Goal: Communication & Community: Ask a question

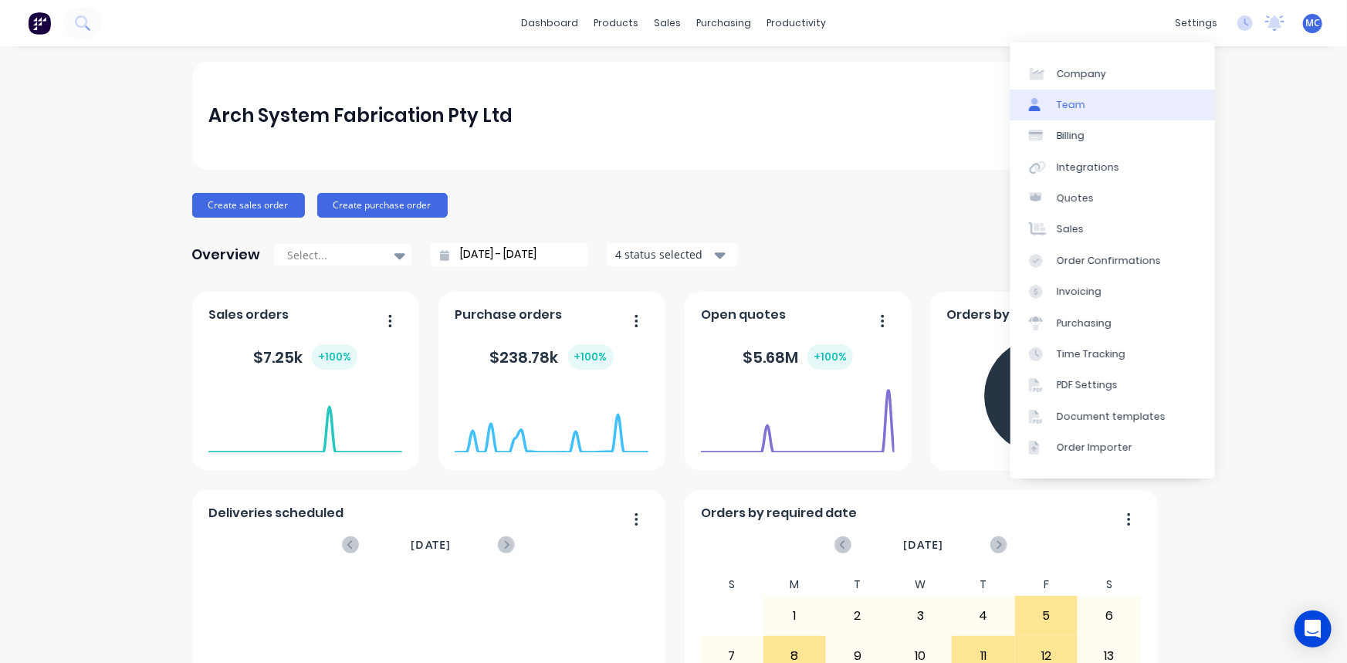
click at [1059, 100] on div "Team" at bounding box center [1071, 105] width 29 height 14
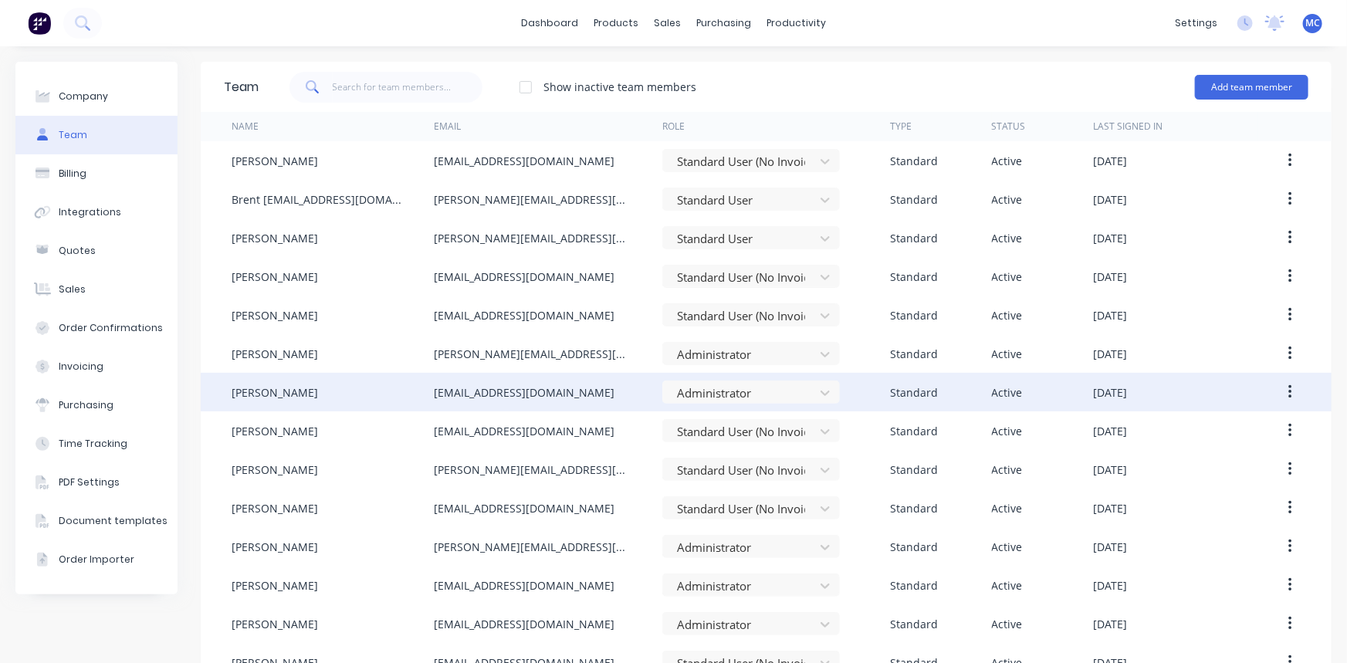
click at [1289, 391] on icon "button" at bounding box center [1291, 392] width 4 height 17
click at [1208, 432] on div "Edit" at bounding box center [1235, 433] width 119 height 22
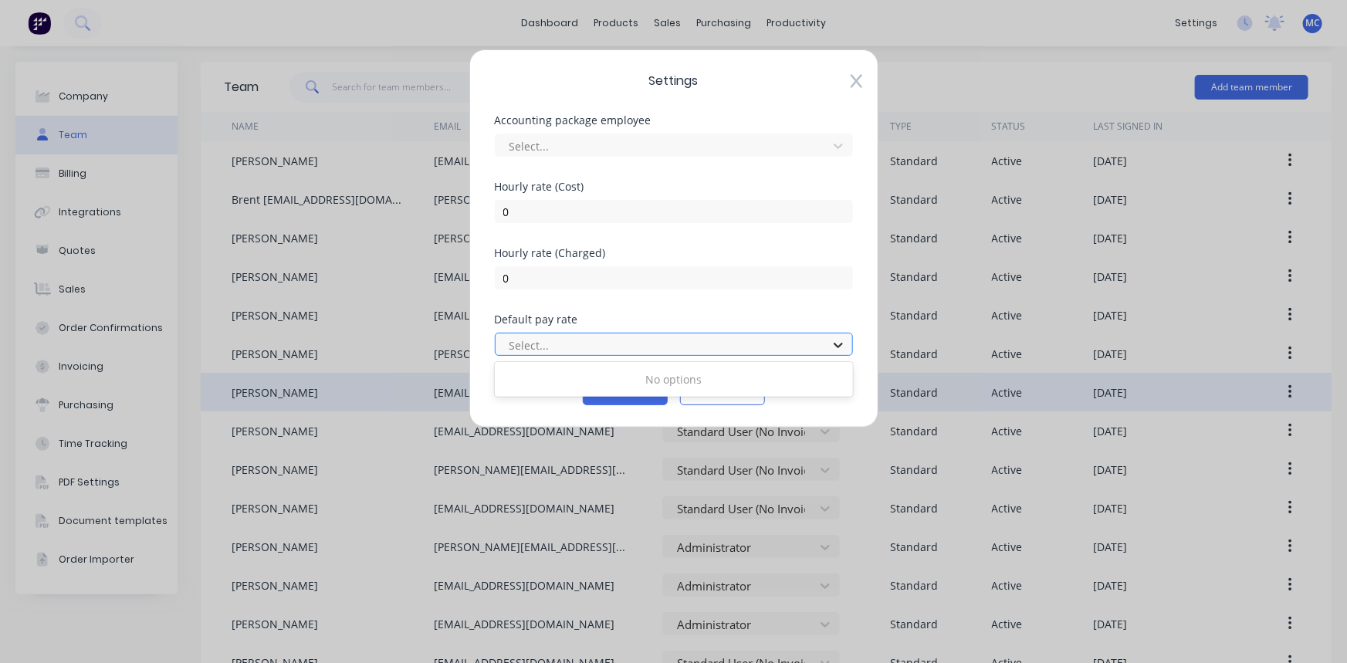
click at [837, 337] on icon at bounding box center [838, 344] width 15 height 15
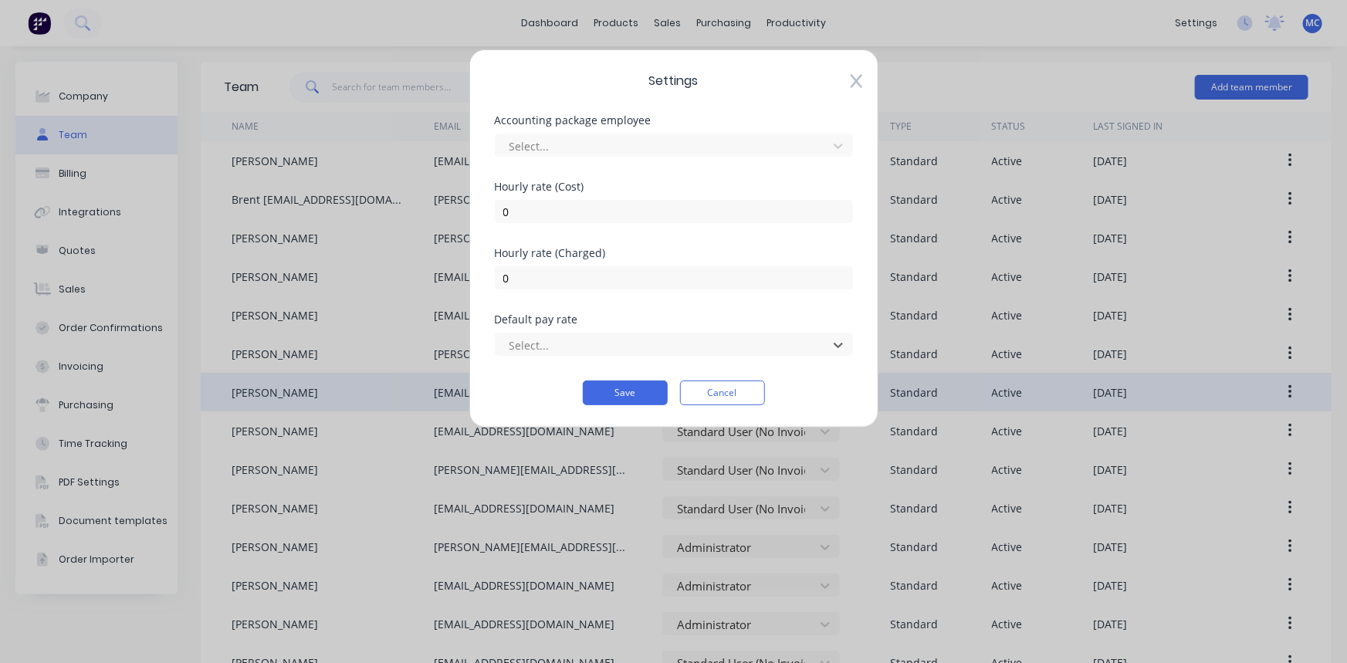
click at [852, 88] on div "Settings Accounting package employee Select... Hourly rate (Cost) 0 Hourly rate…" at bounding box center [673, 238] width 409 height 378
click at [865, 77] on div "Settings Accounting package employee Select... Hourly rate (Cost) 0 Hourly rate…" at bounding box center [673, 238] width 409 height 378
click at [734, 392] on button "Cancel" at bounding box center [722, 393] width 85 height 25
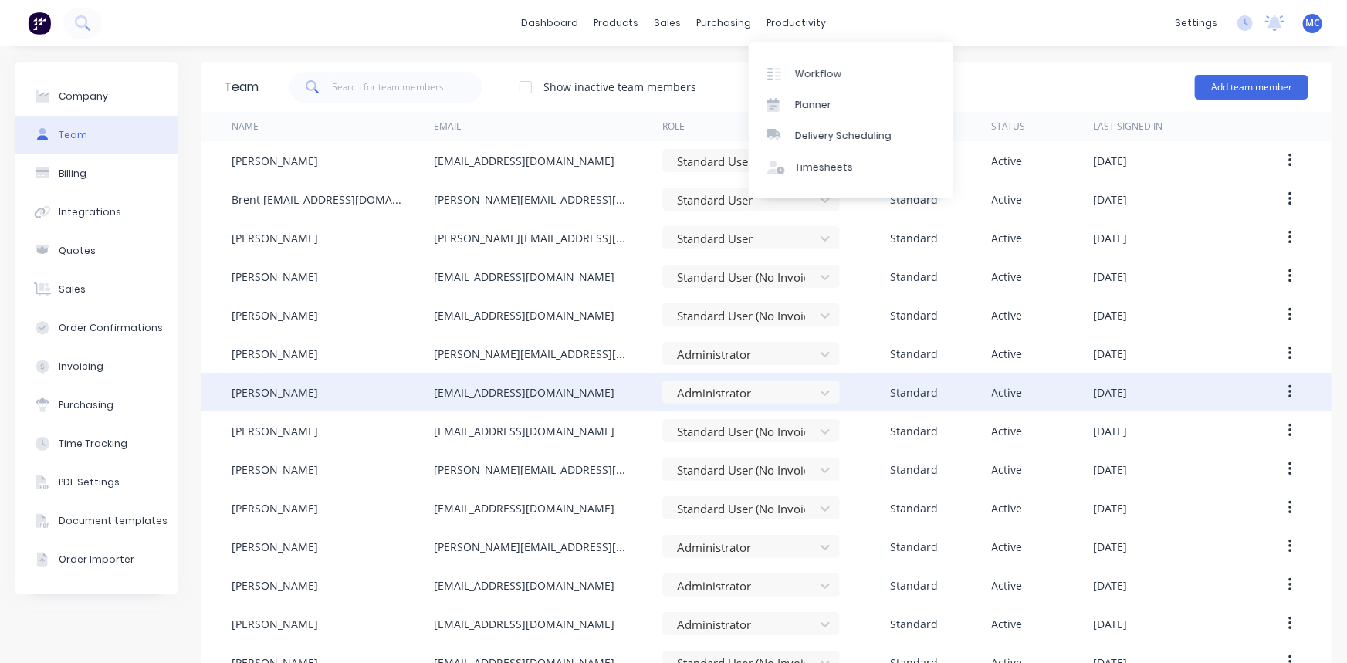
click at [897, 25] on div "dashboard products sales purchasing productivity dashboard products Product Cat…" at bounding box center [673, 23] width 1347 height 46
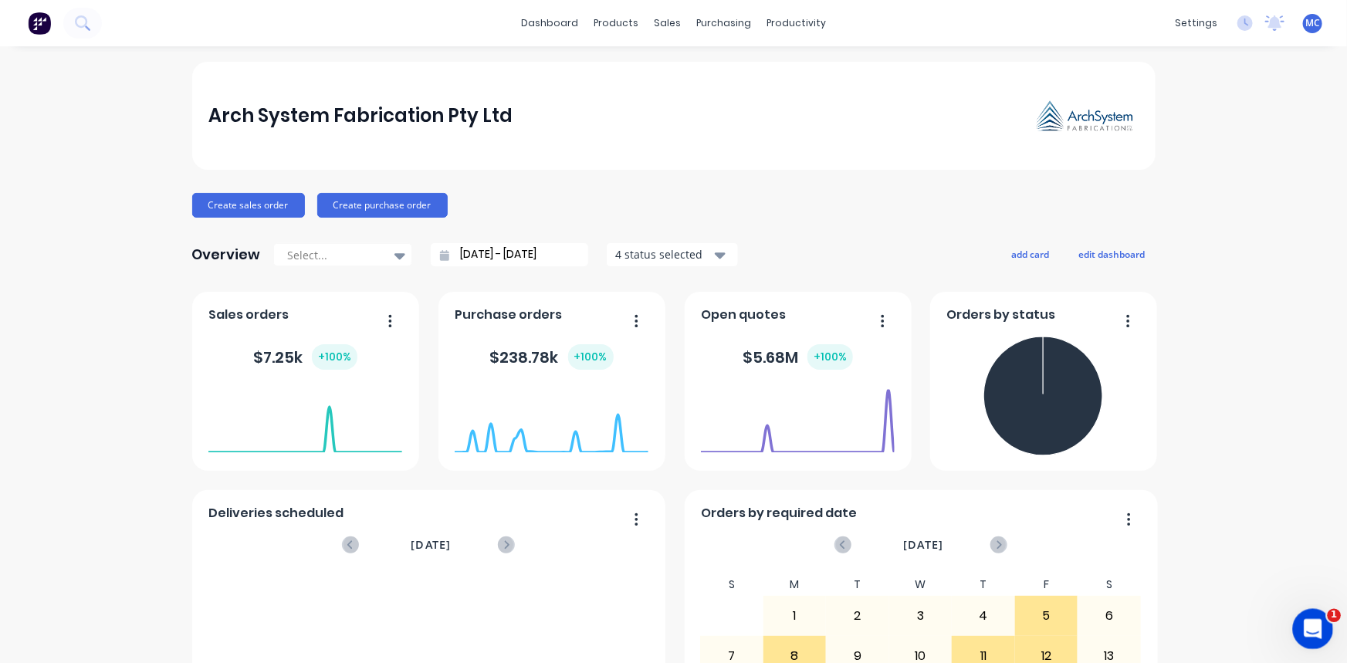
click at [1303, 620] on icon "Open Intercom Messenger" at bounding box center [1311, 627] width 25 height 25
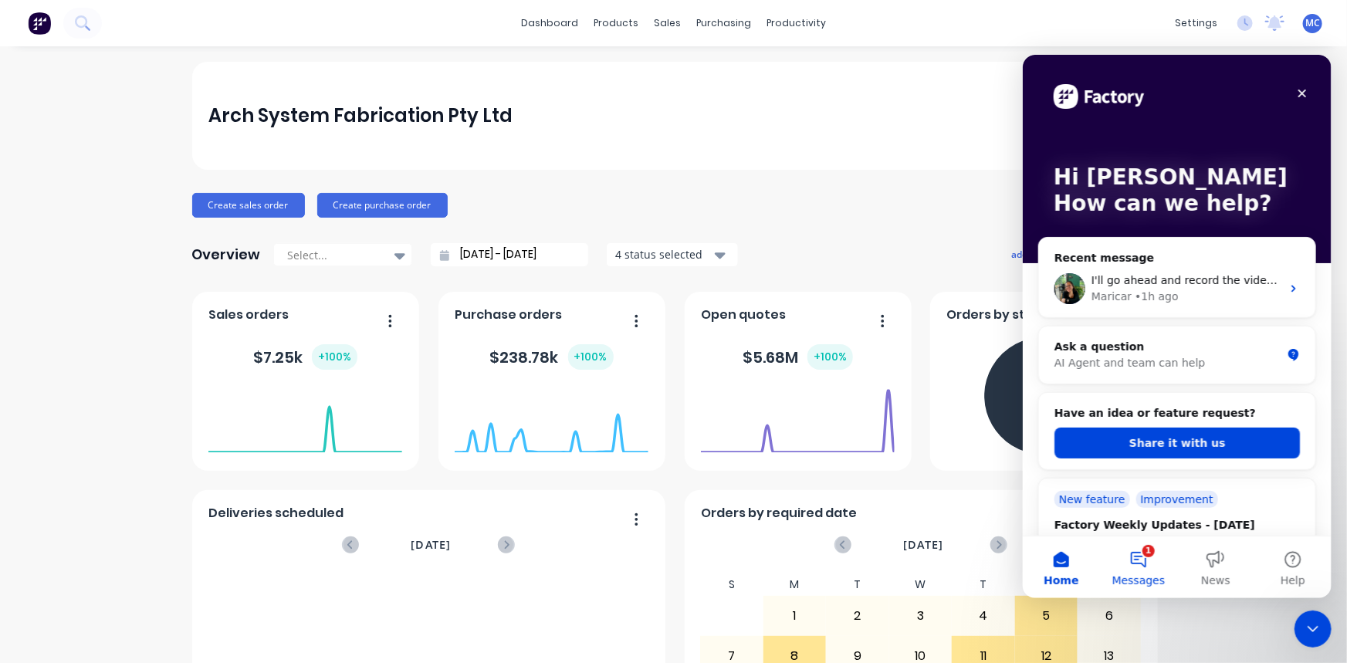
click at [1137, 556] on button "1 Messages" at bounding box center [1137, 567] width 77 height 62
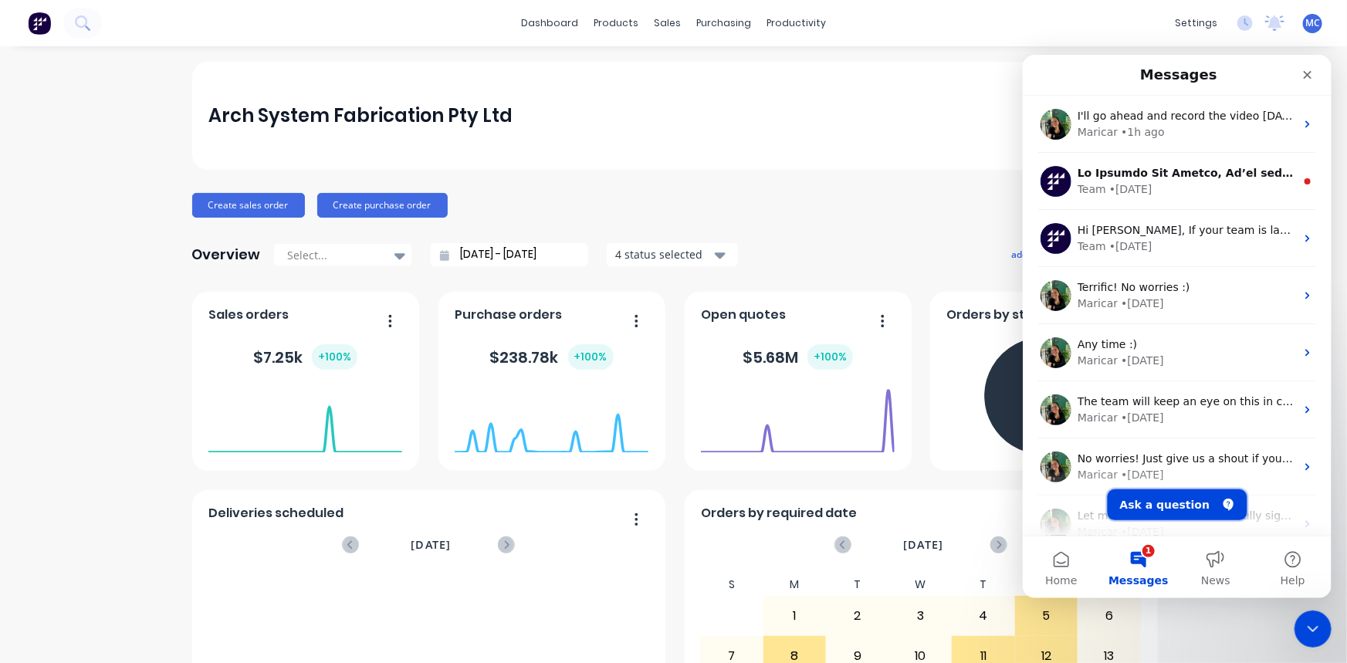
click at [1138, 503] on button "Ask a question" at bounding box center [1177, 504] width 140 height 31
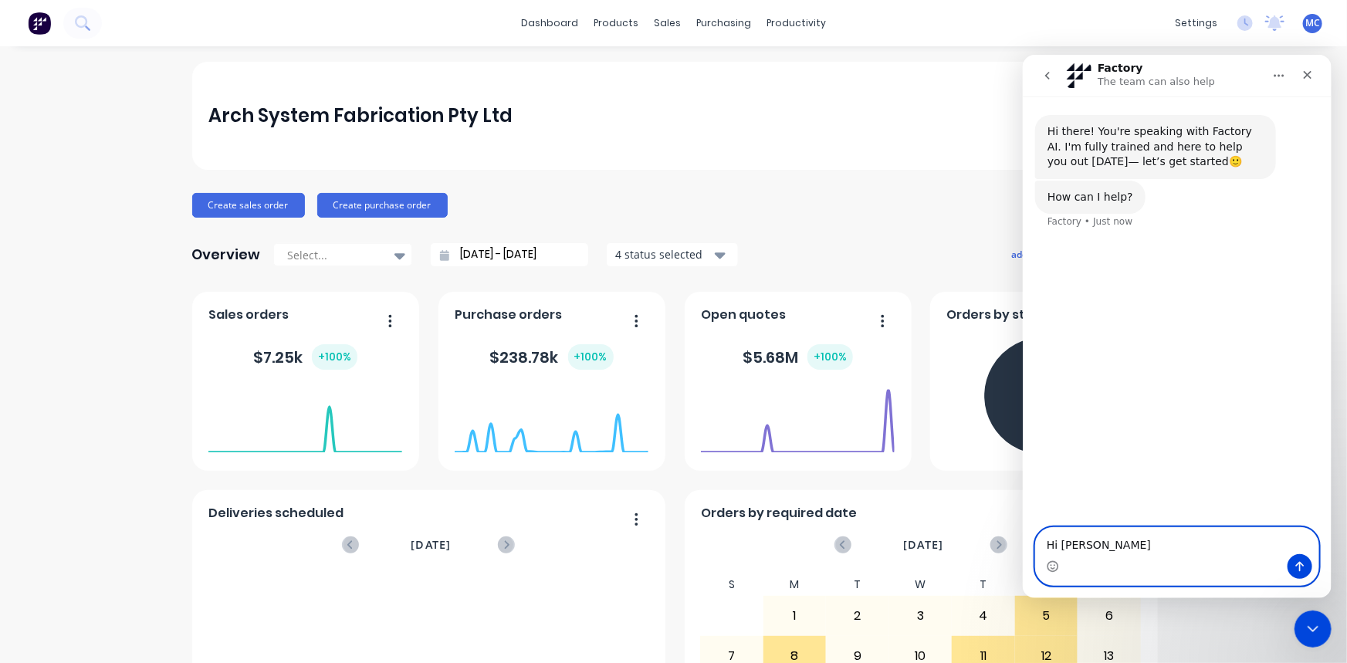
click at [1123, 540] on textarea "Hi Marica" at bounding box center [1176, 540] width 283 height 26
click at [1231, 547] on textarea "Hi Maricar, could you change the Dee" at bounding box center [1176, 540] width 283 height 26
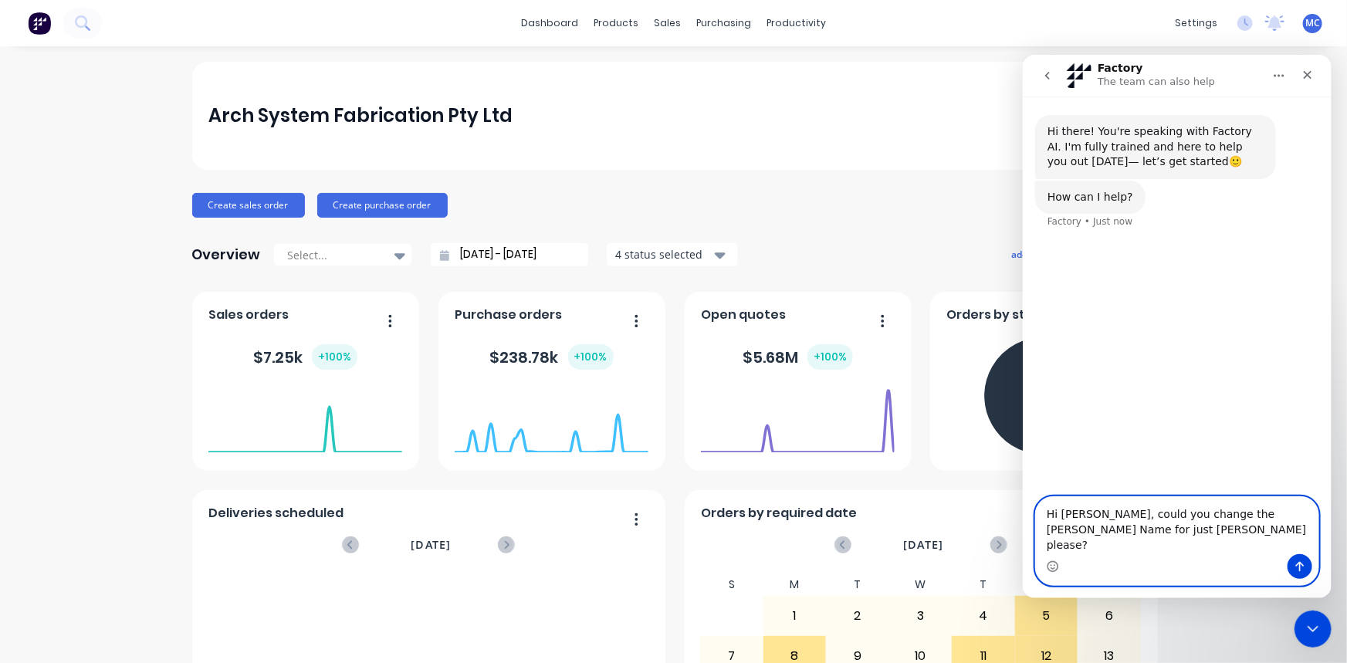
drag, startPoint x: 1190, startPoint y: 546, endPoint x: 966, endPoint y: 538, distance: 224.0
click at [1022, 538] on html "Factory The team can also help Hi there! You're speaking with Factory AI. I'm f…" at bounding box center [1176, 326] width 309 height 544
click at [1123, 546] on textarea "Hi Maricar, could you change the Deepthi Name for just Dee please?" at bounding box center [1176, 524] width 283 height 57
click at [1125, 547] on textarea "Hi Maricar, could you change the Deepthi Name for just Dee please?" at bounding box center [1176, 524] width 283 height 57
drag, startPoint x: 1125, startPoint y: 544, endPoint x: 1030, endPoint y: 520, distance: 98.1
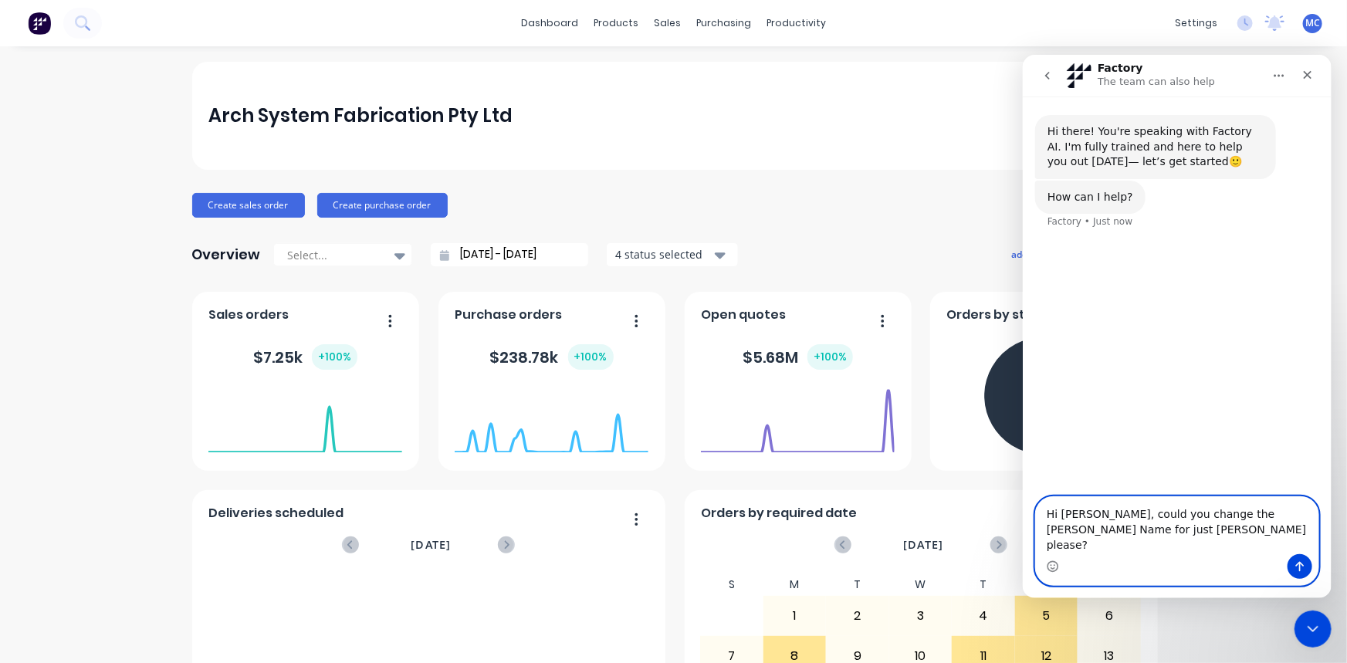
click at [1030, 518] on div "Hi Maricar, could you change the Deepthi Name for just Dee please? Hi Maricar, …" at bounding box center [1176, 541] width 309 height 90
paste textarea "please change the name "Deepthi" to just "Dee"? Thank you!"
type textarea "Hi Maricar, could you please change the name "Deepthi" to just "Dee"? Thank you!"
click at [1300, 561] on icon "Send a message…" at bounding box center [1300, 566] width 8 height 10
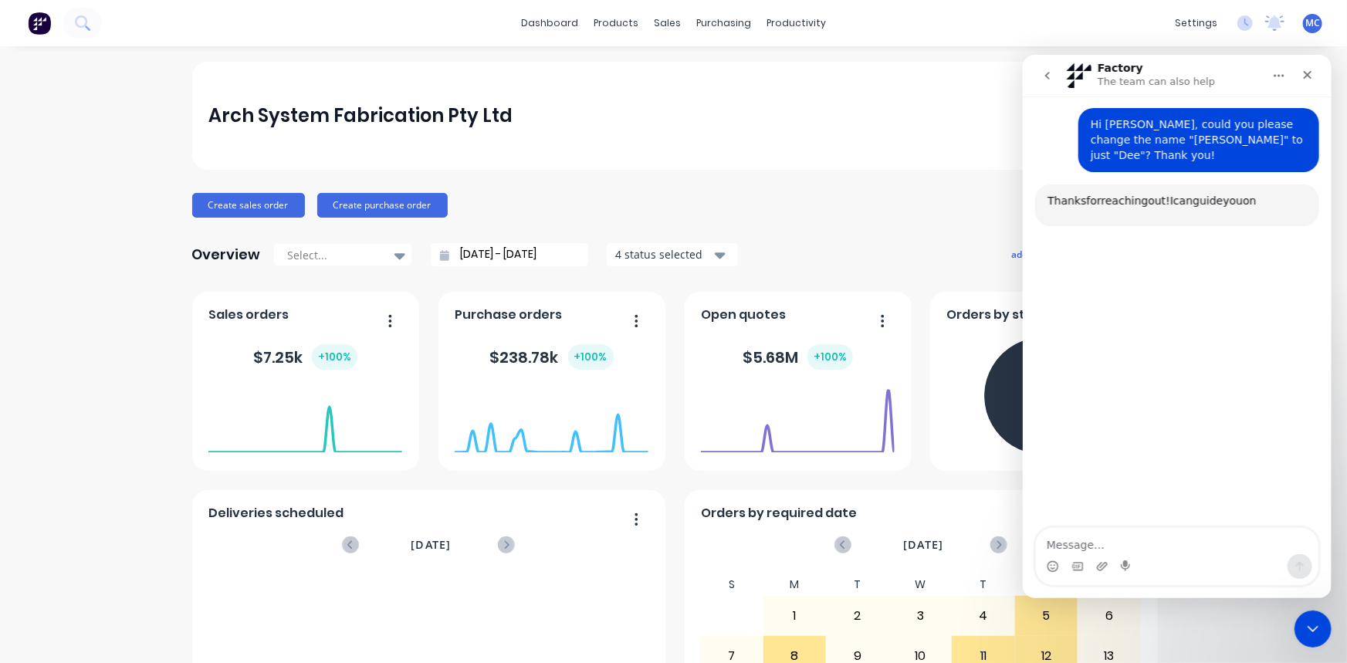
scroll to position [133, 0]
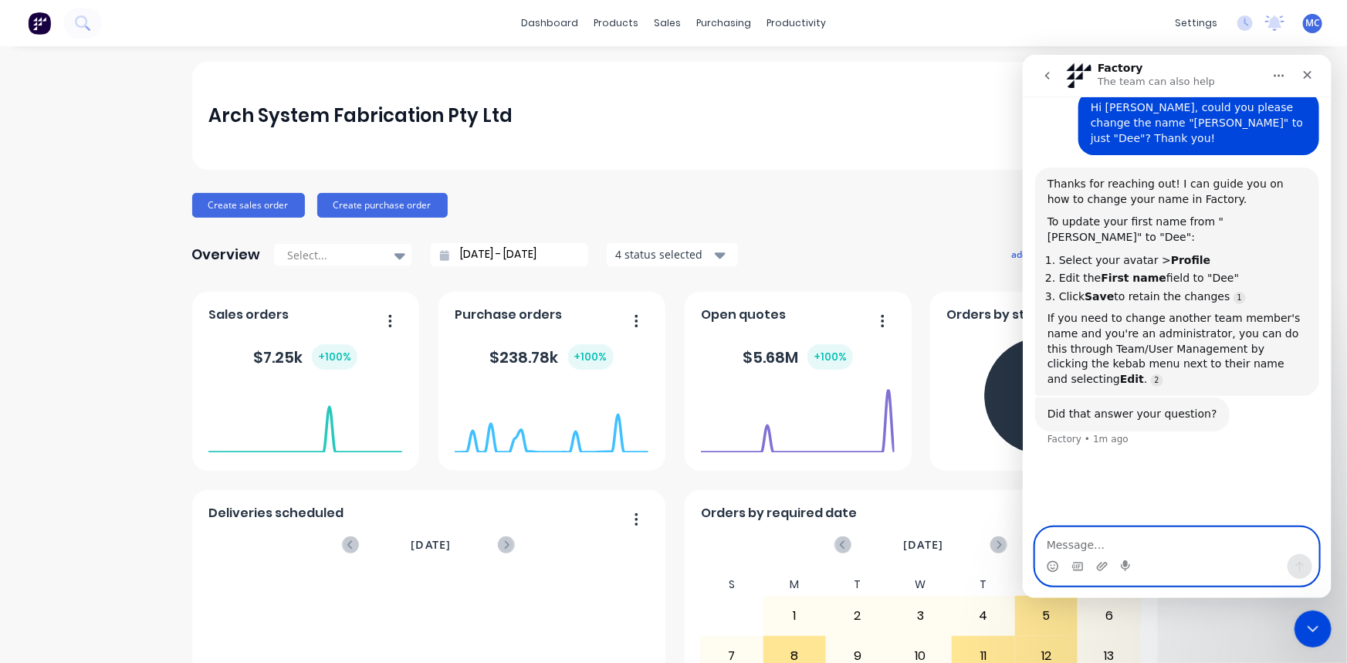
click at [1139, 535] on textarea "Message…" at bounding box center [1176, 540] width 283 height 26
click at [1053, 569] on icon "Emoji picker" at bounding box center [1052, 566] width 12 height 12
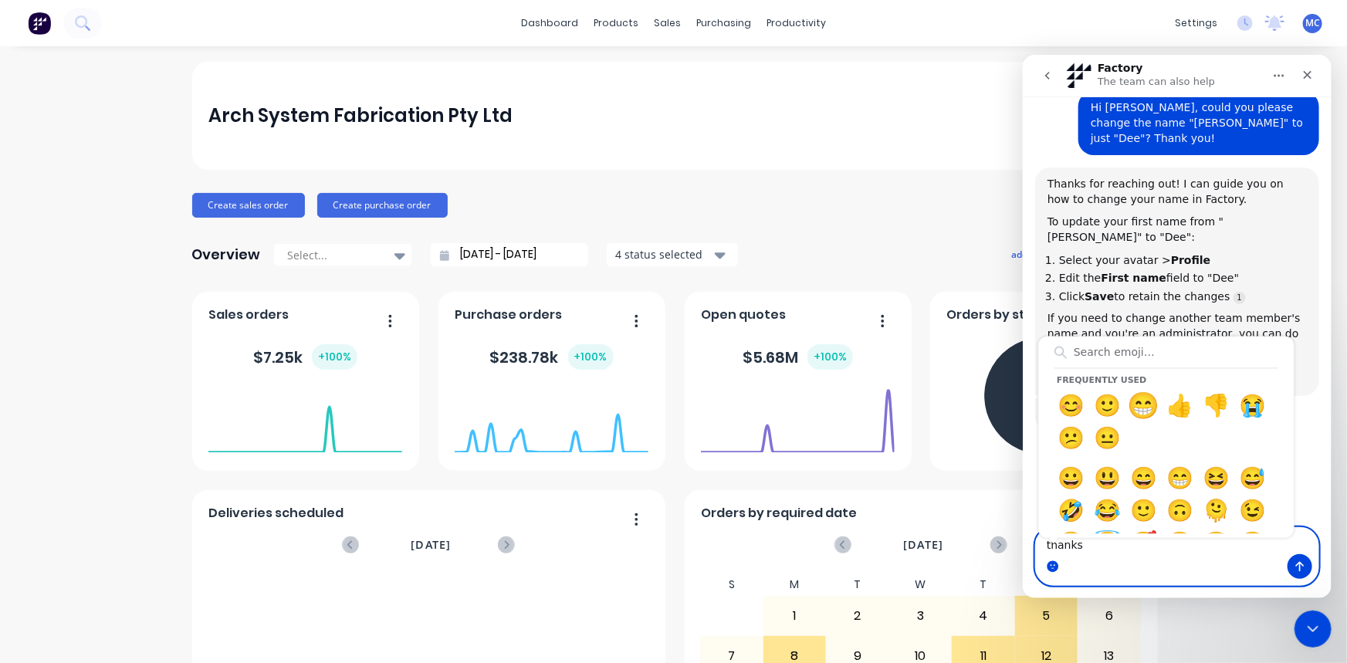
type textarea "thanks 😁"
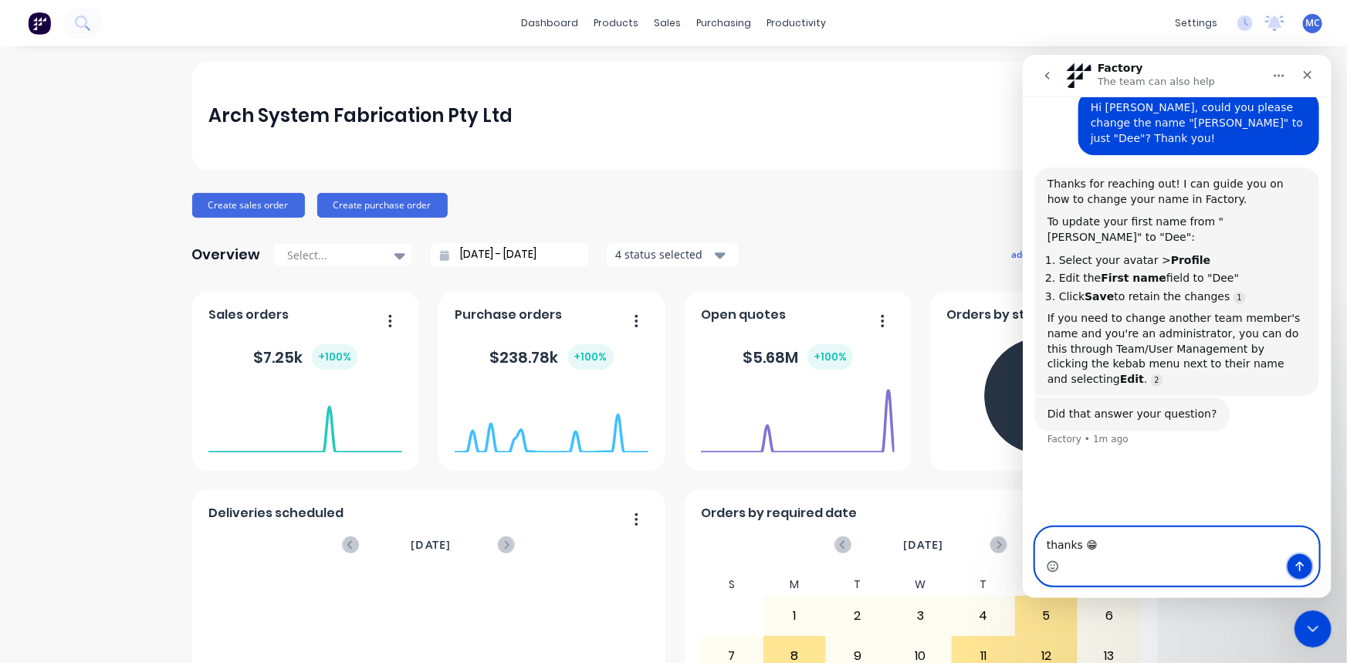
click at [1294, 571] on button "Send a message…" at bounding box center [1299, 566] width 25 height 25
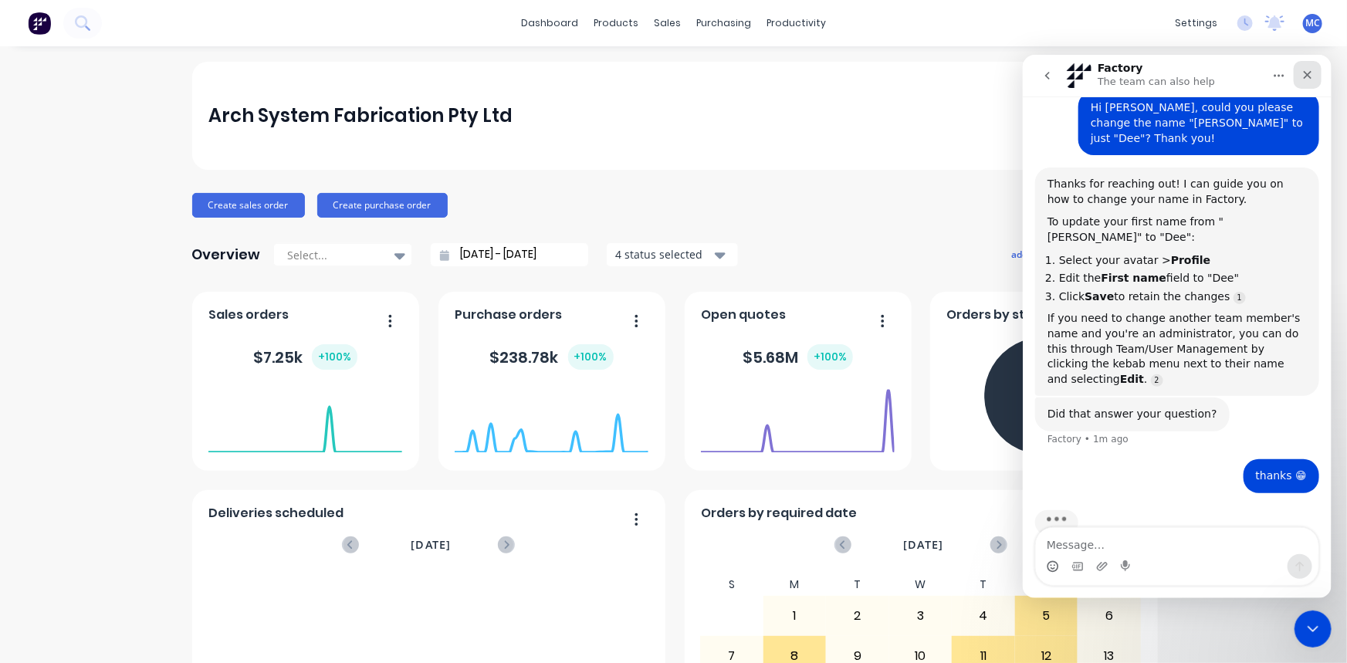
click at [1306, 76] on icon "Close" at bounding box center [1307, 74] width 12 height 12
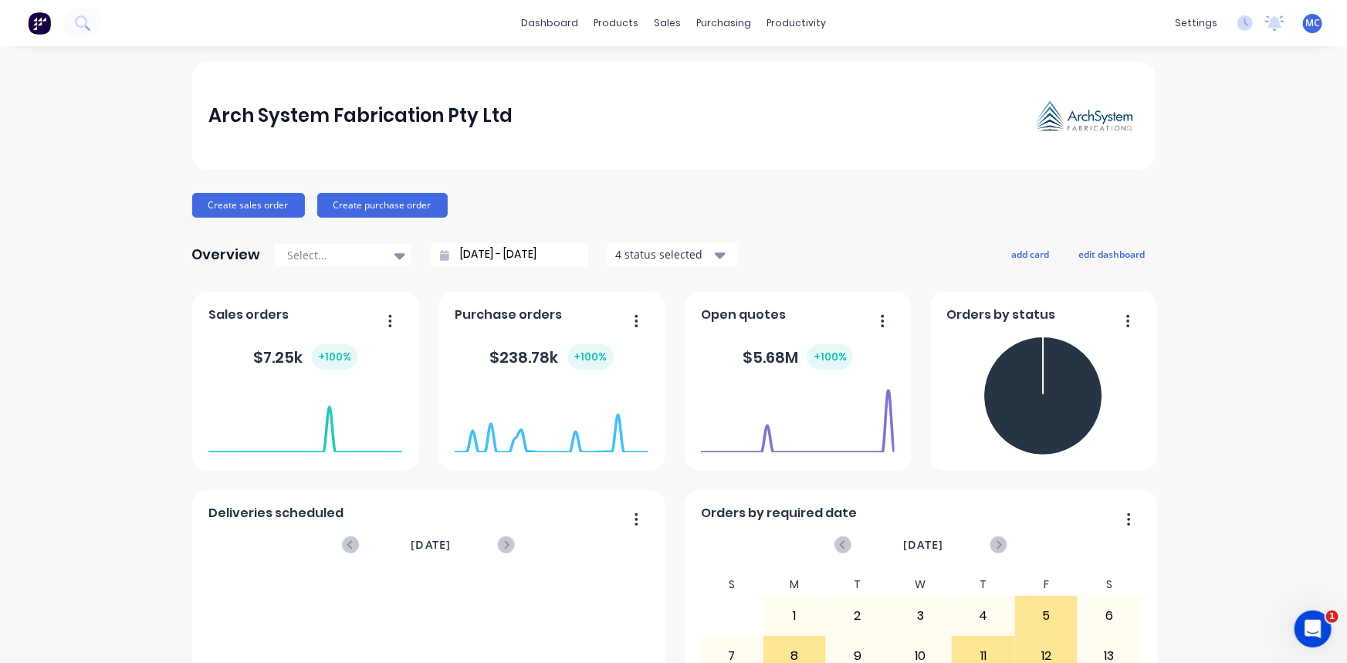
scroll to position [121, 0]
